Goal: Information Seeking & Learning: Learn about a topic

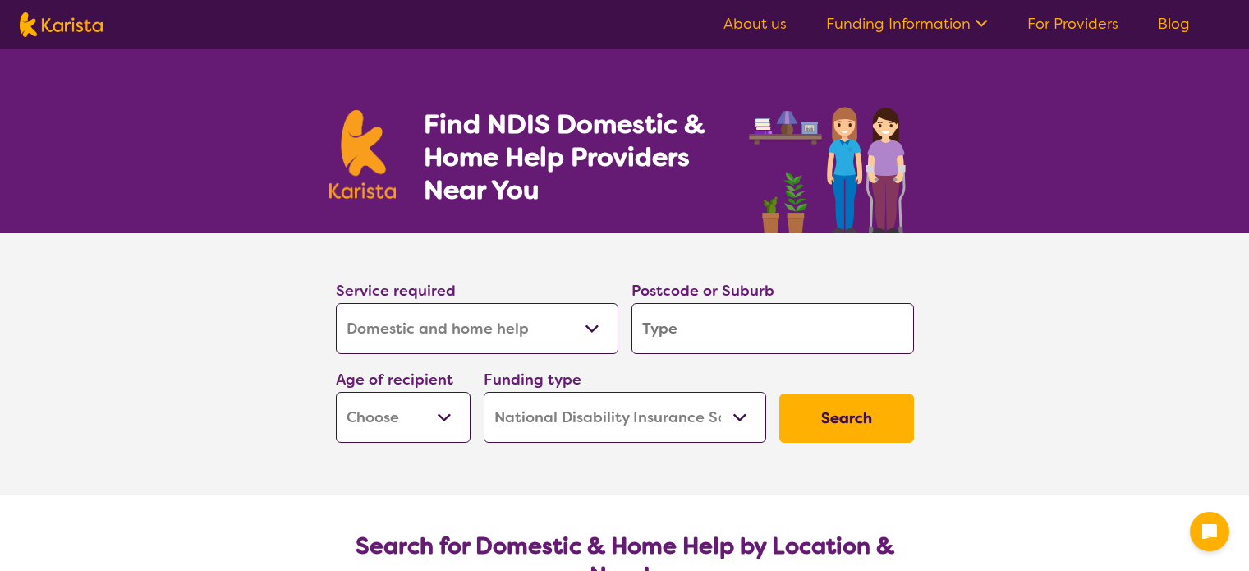
select select "Domestic and home help"
select select "NDIS"
select select "Domestic and home help"
select select "NDIS"
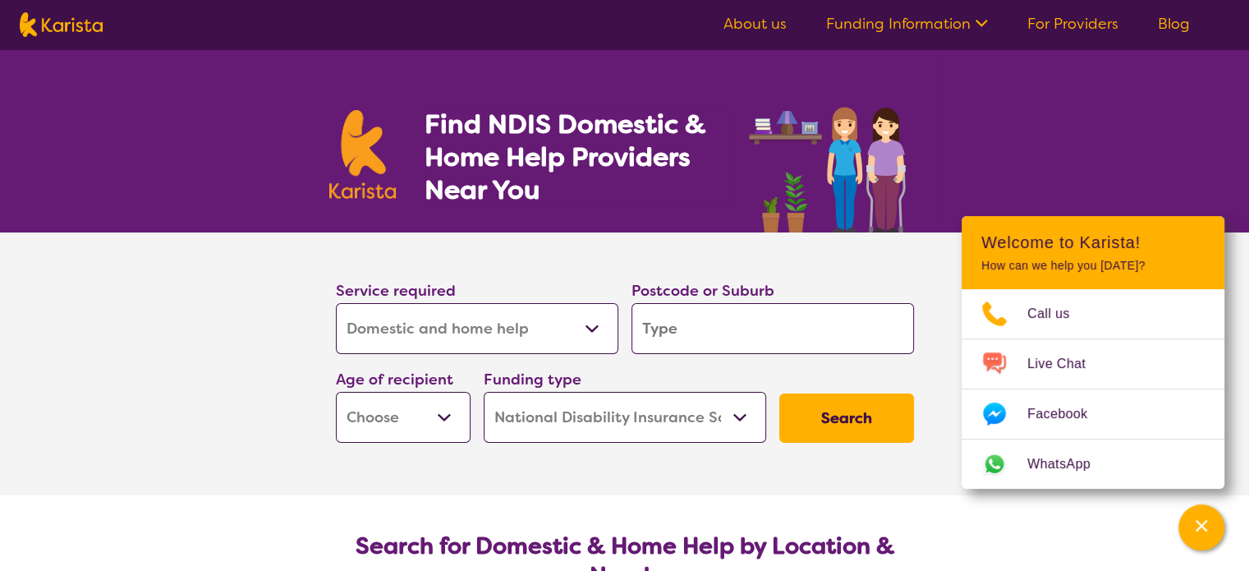
click at [594, 328] on select "Allied Health Assistant Assessment ([MEDICAL_DATA] or [MEDICAL_DATA]) Behaviour…" at bounding box center [477, 328] width 282 height 51
click at [336, 303] on select "Allied Health Assistant Assessment ([MEDICAL_DATA] or [MEDICAL_DATA]) Behaviour…" at bounding box center [477, 328] width 282 height 51
click at [727, 313] on input "search" at bounding box center [772, 328] width 282 height 51
type input "6"
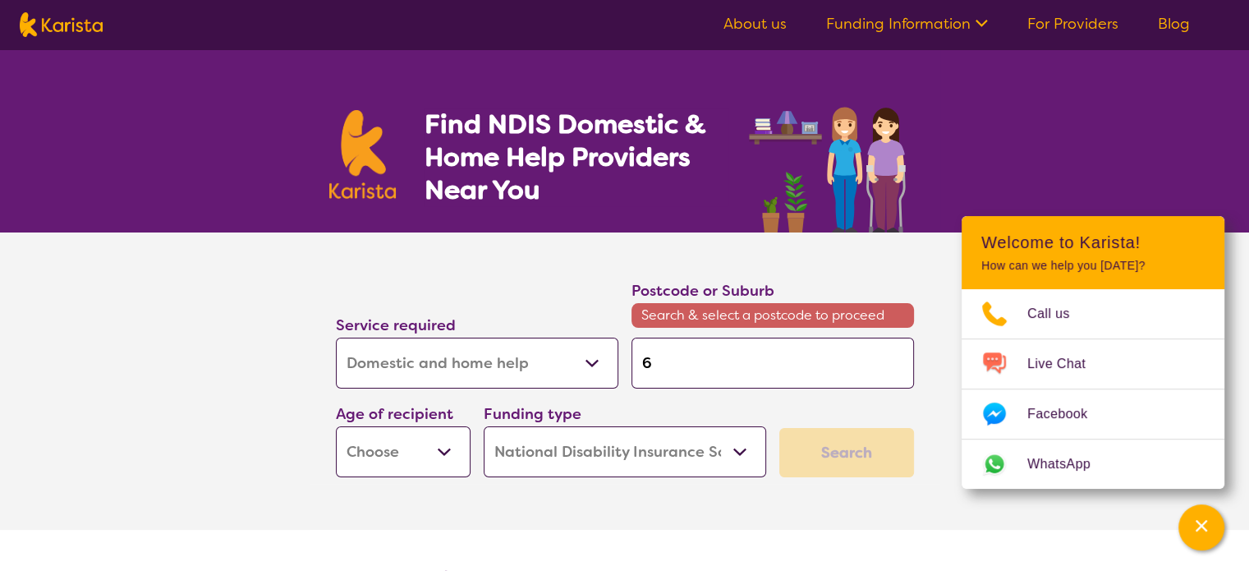
type input "60"
type input "605"
type input "6051"
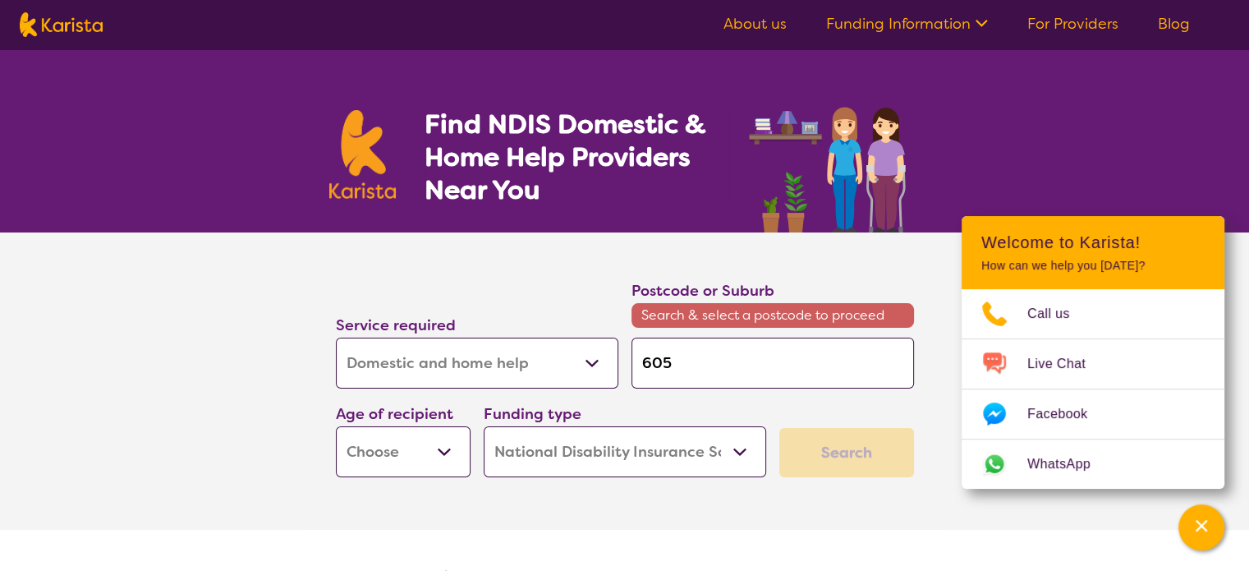
type input "6051"
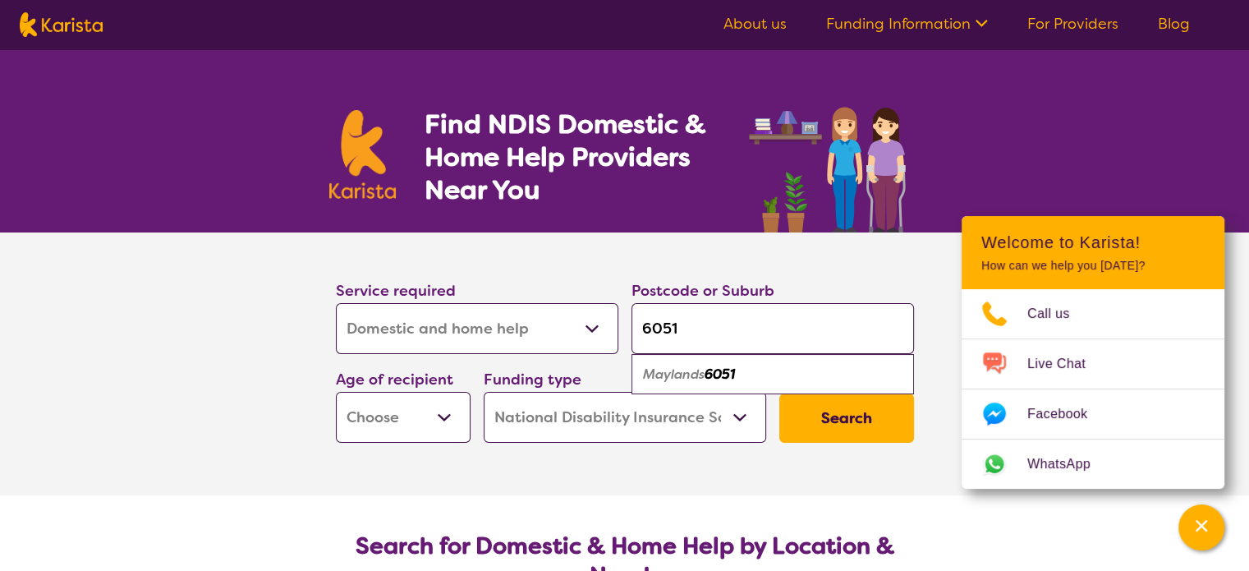
type input "6051"
click at [464, 420] on select "Early Childhood - 0 to 9 Child - 10 to 11 Adolescent - 12 to 17 Adult - 18 to 6…" at bounding box center [403, 417] width 135 height 51
select select "AG"
click at [336, 392] on select "Early Childhood - 0 to 9 Child - 10 to 11 Adolescent - 12 to 17 Adult - 18 to 6…" at bounding box center [403, 417] width 135 height 51
select select "AG"
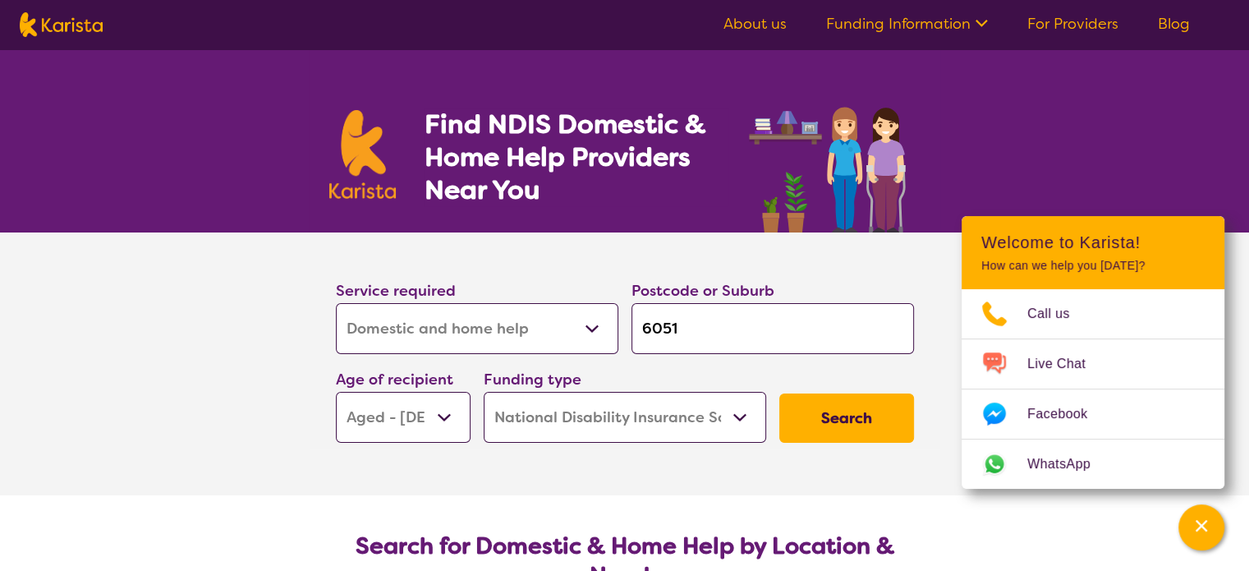
click at [705, 413] on select "Home Care Package (HCP) National Disability Insurance Scheme (NDIS) I don't know" at bounding box center [625, 417] width 282 height 51
click at [484, 392] on select "Home Care Package (HCP) National Disability Insurance Scheme (NDIS) I don't know" at bounding box center [625, 417] width 282 height 51
click at [870, 403] on button "Search" at bounding box center [846, 417] width 135 height 49
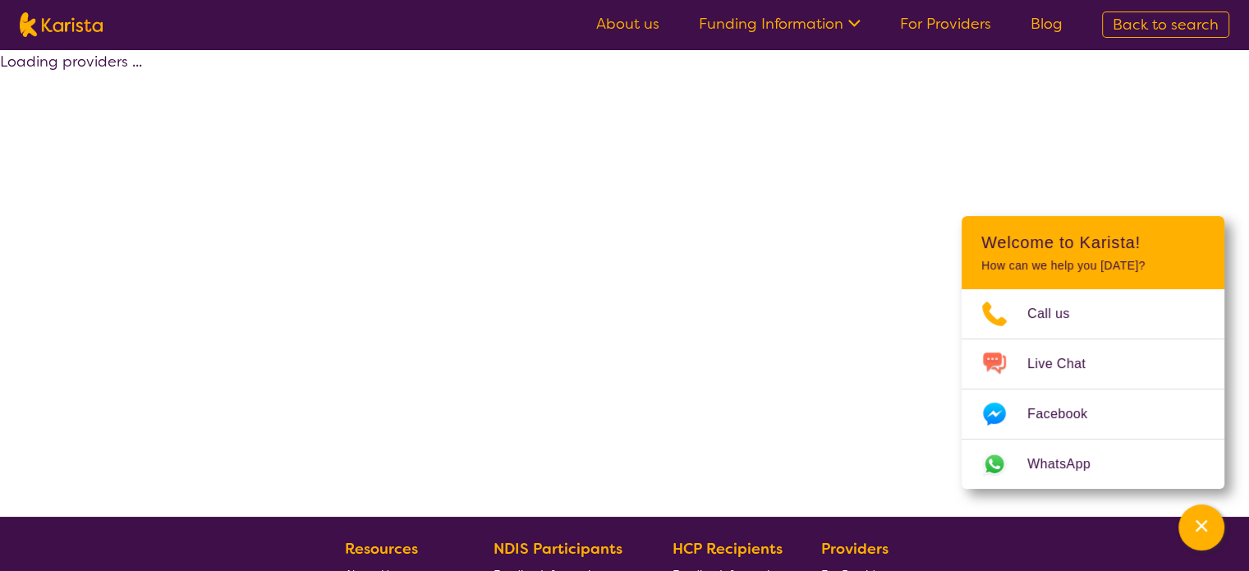
select select "by_score"
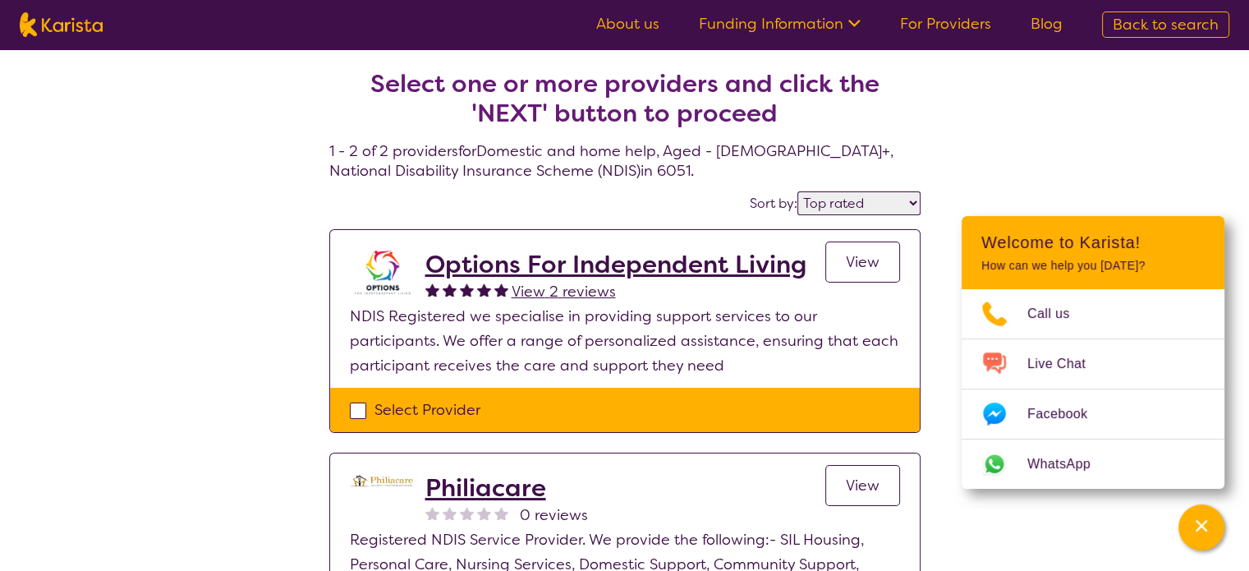
click at [740, 321] on p "NDIS Registered we specialise in providing support services to our participants…" at bounding box center [625, 341] width 550 height 74
click at [700, 259] on h2 "Options For Independent Living" at bounding box center [615, 265] width 381 height 30
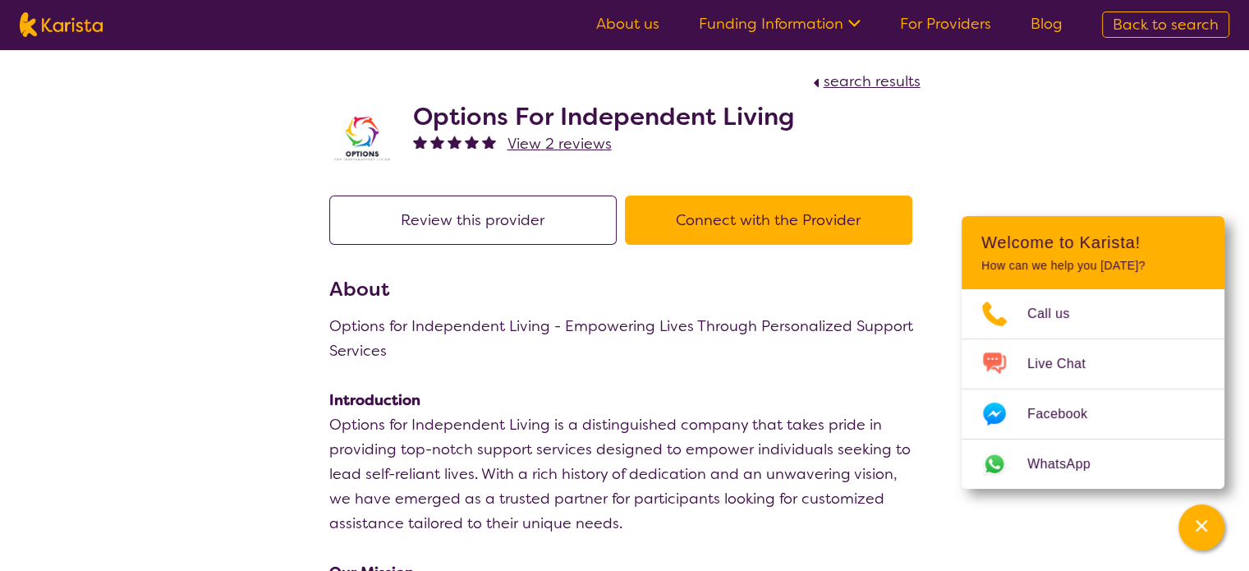
click at [369, 132] on img at bounding box center [362, 139] width 66 height 46
select select "by_score"
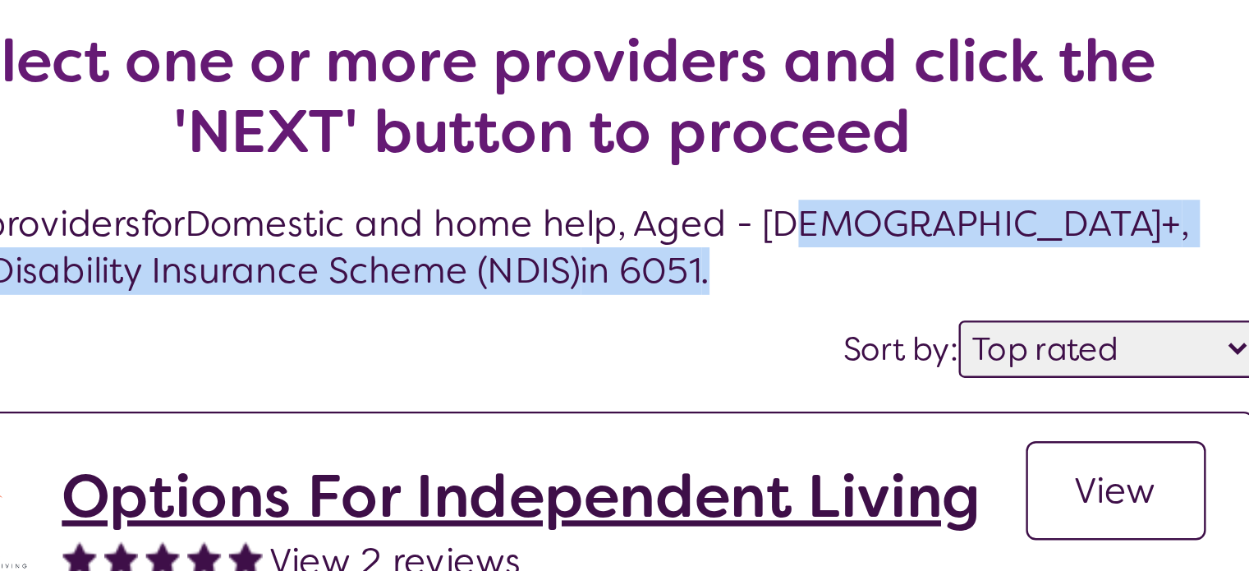
drag, startPoint x: 631, startPoint y: 201, endPoint x: 691, endPoint y: 167, distance: 69.9
click at [734, 146] on section "Select one or more providers and click the 'NEXT' button to proceed 1 - 2 of 2 …" at bounding box center [625, 352] width 631 height 607
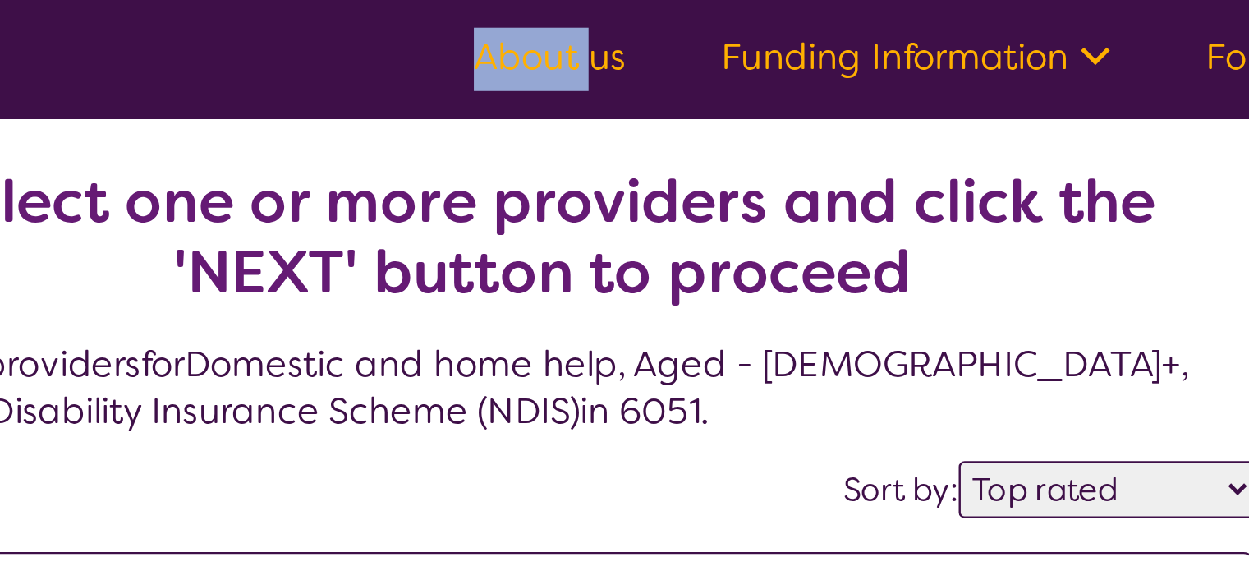
drag, startPoint x: 469, startPoint y: 44, endPoint x: 650, endPoint y: 44, distance: 180.7
click at [650, 44] on nav "About us Funding Information NDIS - National Disability Insurance Scheme HCP - …" at bounding box center [624, 24] width 1249 height 49
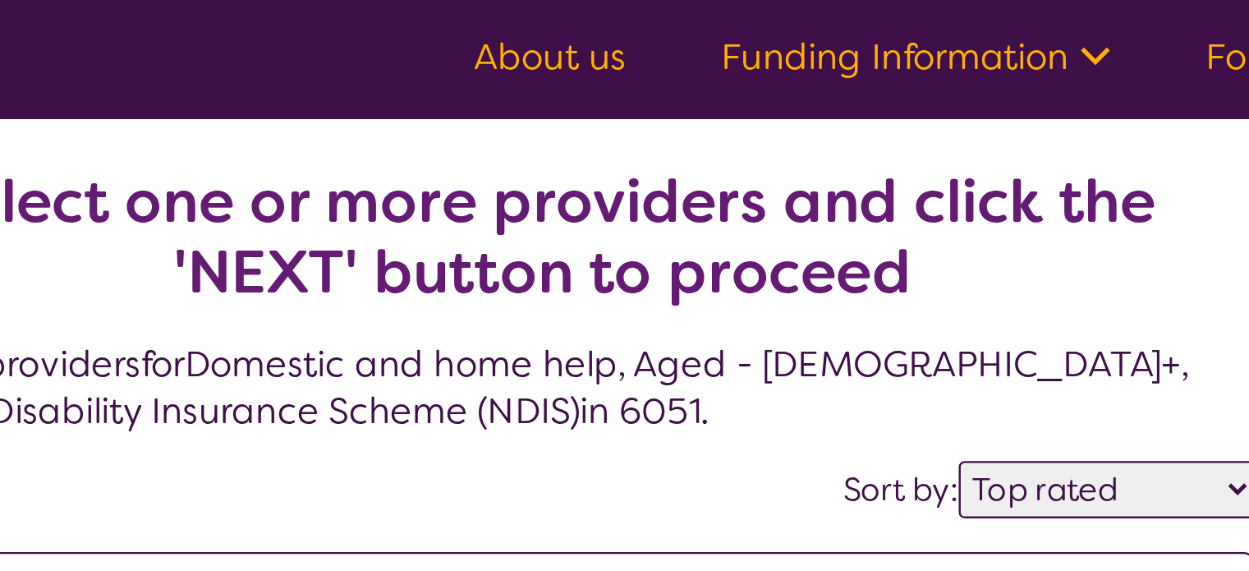
click at [704, 48] on nav "About us Funding Information NDIS - National Disability Insurance Scheme HCP - …" at bounding box center [624, 24] width 1249 height 49
